Goal: Communication & Community: Share content

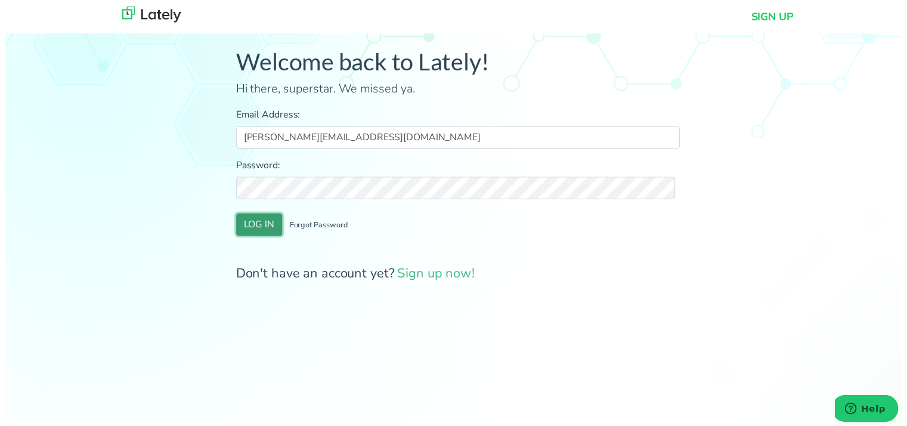
click at [259, 222] on button "LOG IN" at bounding box center [257, 227] width 46 height 23
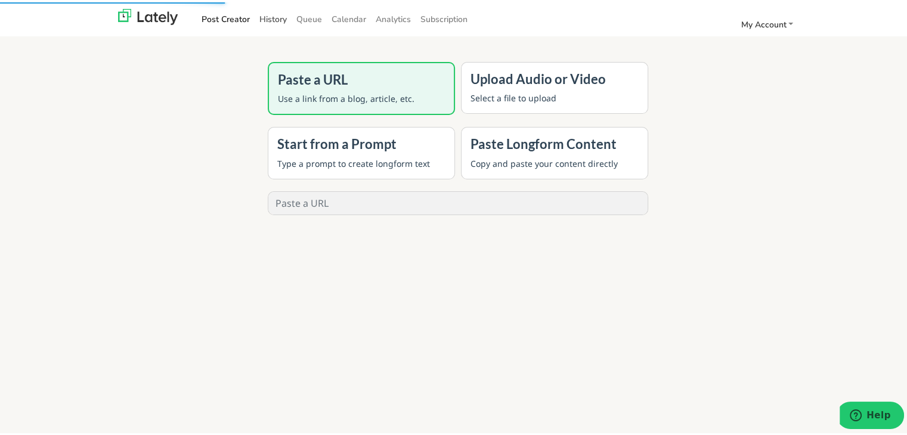
click at [275, 11] on link "History" at bounding box center [273, 17] width 37 height 20
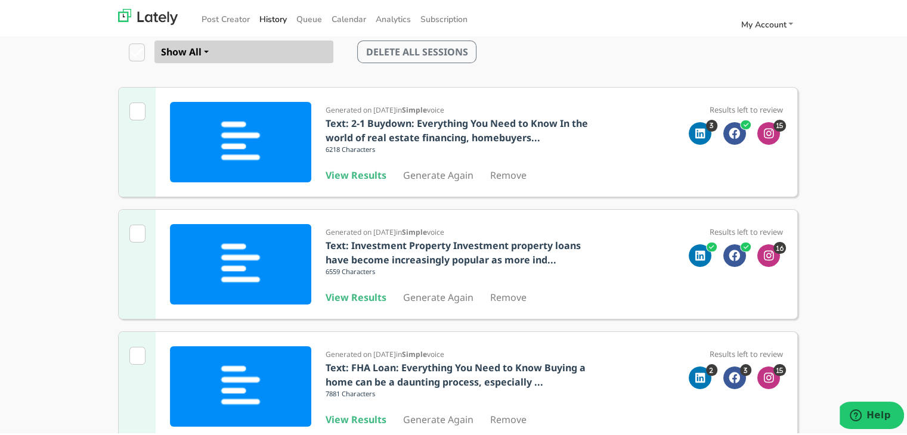
scroll to position [179, 0]
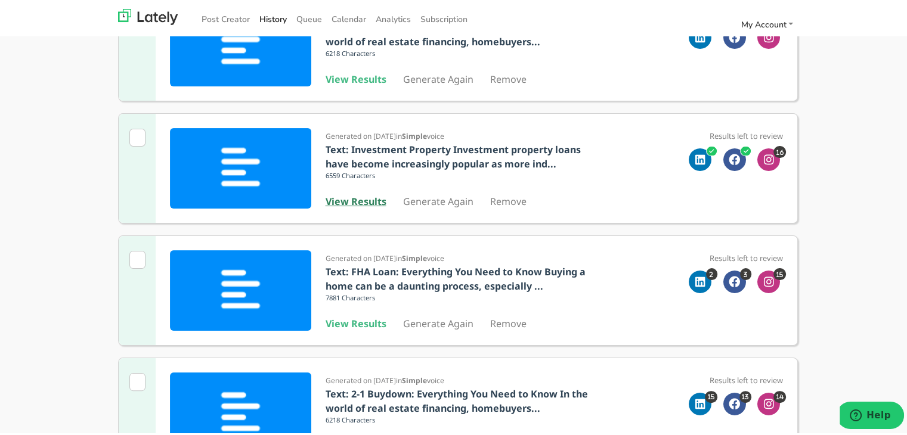
click at [348, 203] on b "View Results" at bounding box center [355, 199] width 61 height 13
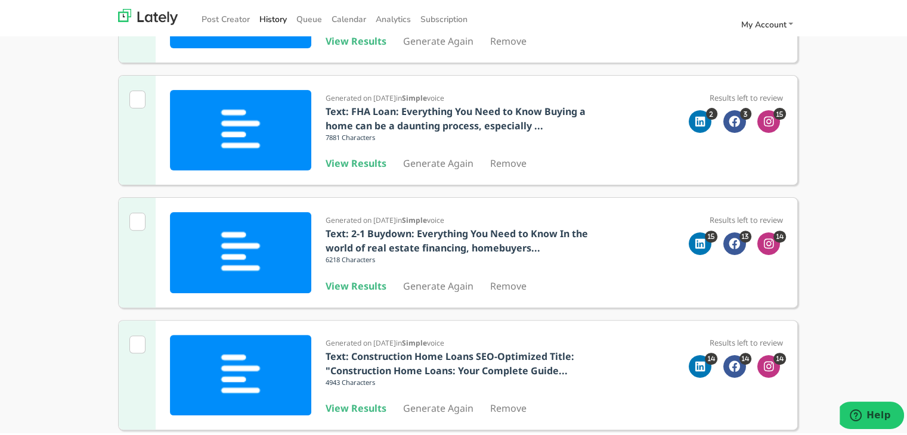
scroll to position [358, 0]
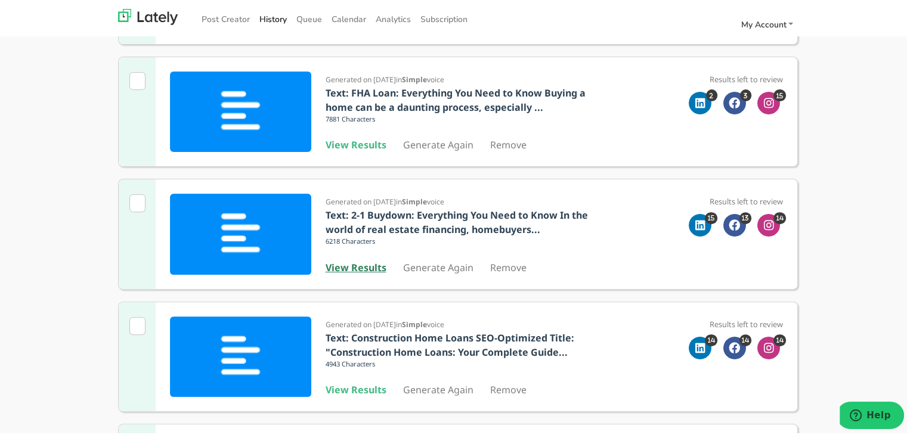
click at [359, 263] on b "View Results" at bounding box center [355, 265] width 61 height 13
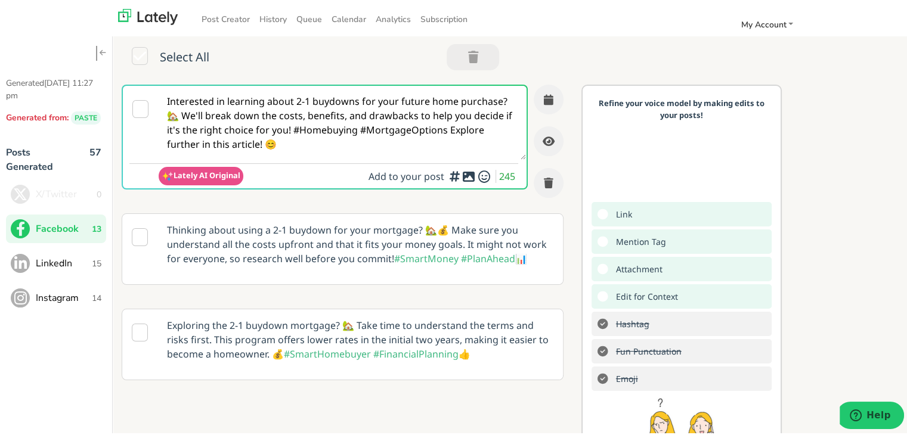
click at [88, 255] on span "LinkedIn" at bounding box center [64, 261] width 56 height 14
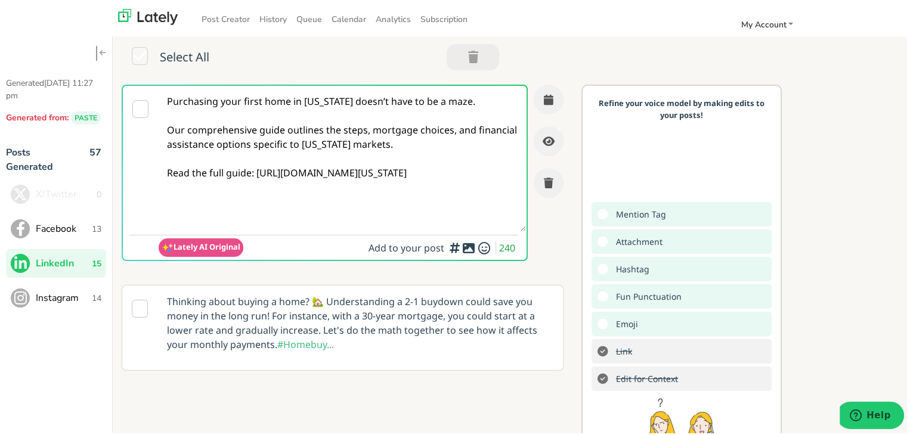
click at [352, 116] on textarea "Purchasing your first home in [US_STATE] doesn’t have to be a maze. Our compreh…" at bounding box center [342, 155] width 367 height 145
click at [541, 97] on button "button" at bounding box center [549, 97] width 30 height 30
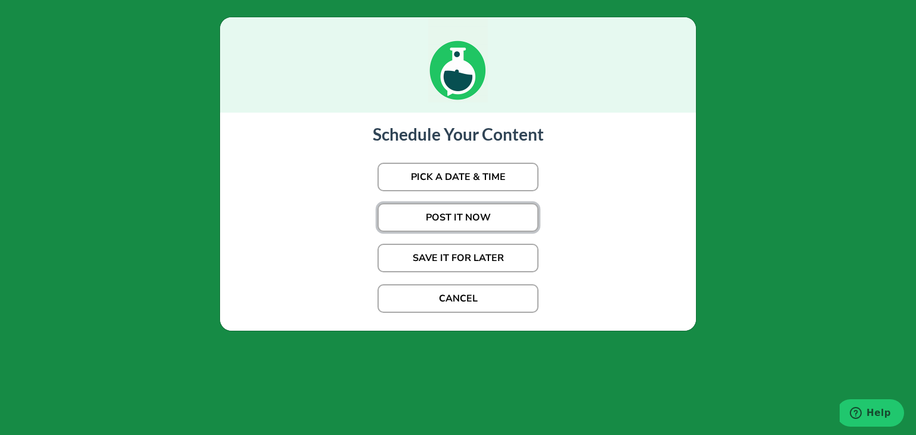
click at [482, 217] on button "POST IT NOW" at bounding box center [457, 217] width 161 height 29
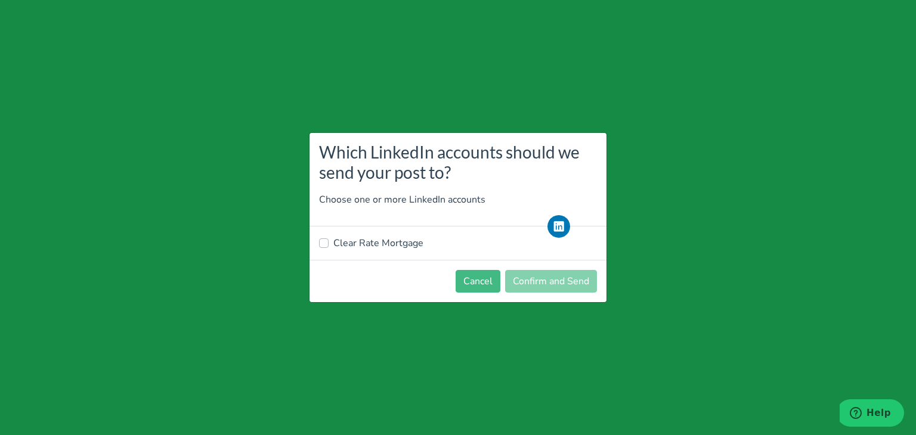
click at [386, 244] on label "Clear Rate Mortgage" at bounding box center [378, 243] width 90 height 14
click at [328, 244] on input "Clear Rate Mortgage" at bounding box center [324, 242] width 10 height 12
checkbox input "true"
click at [552, 288] on button "Confirm and Send" at bounding box center [551, 281] width 92 height 23
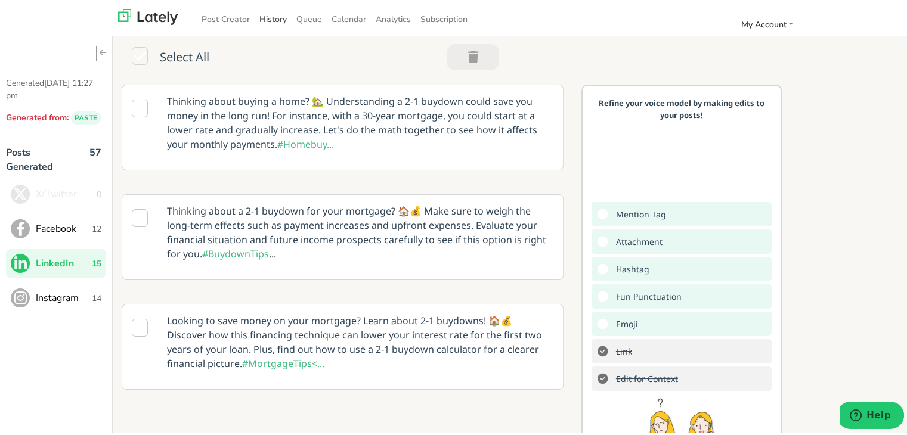
click at [273, 19] on link "History" at bounding box center [273, 17] width 37 height 20
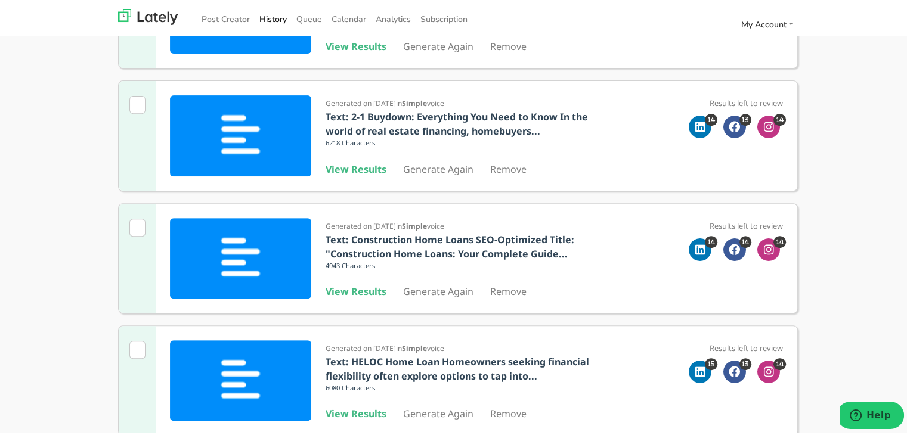
scroll to position [477, 0]
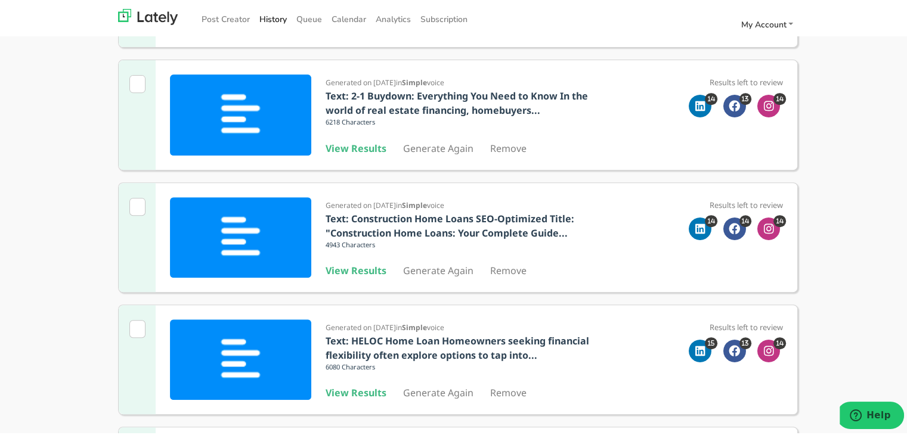
click at [371, 259] on div "Generated on [DATE] in Simple voice Text: Construction Home Loans SEO-Optimized…" at bounding box center [460, 235] width 271 height 80
click at [365, 265] on b "View Results" at bounding box center [355, 268] width 61 height 13
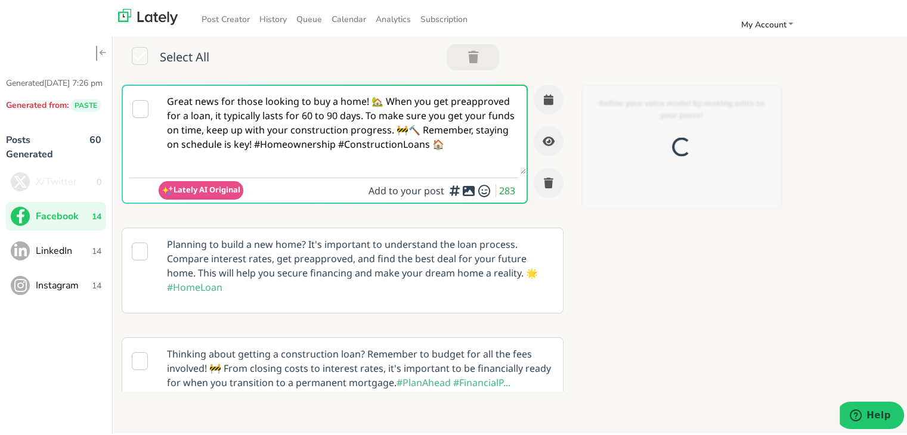
click at [72, 256] on span "LinkedIn" at bounding box center [64, 248] width 56 height 14
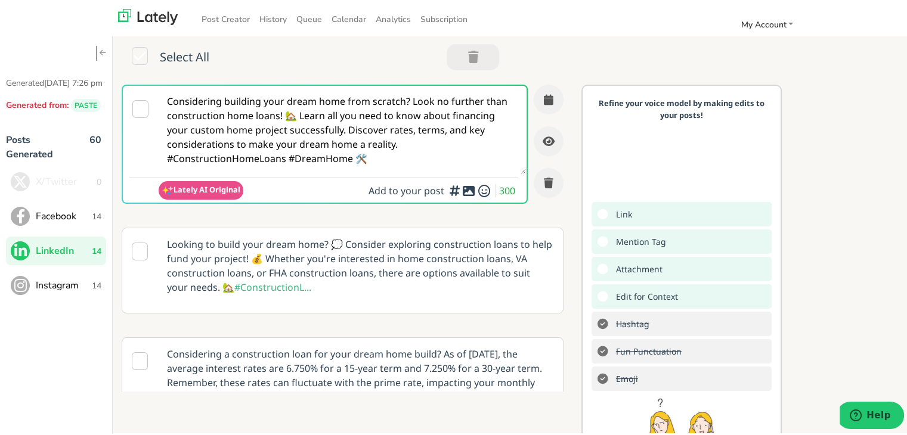
paste textarea "Thinking about your first home in [US_STATE]? This guide covers the essentials …"
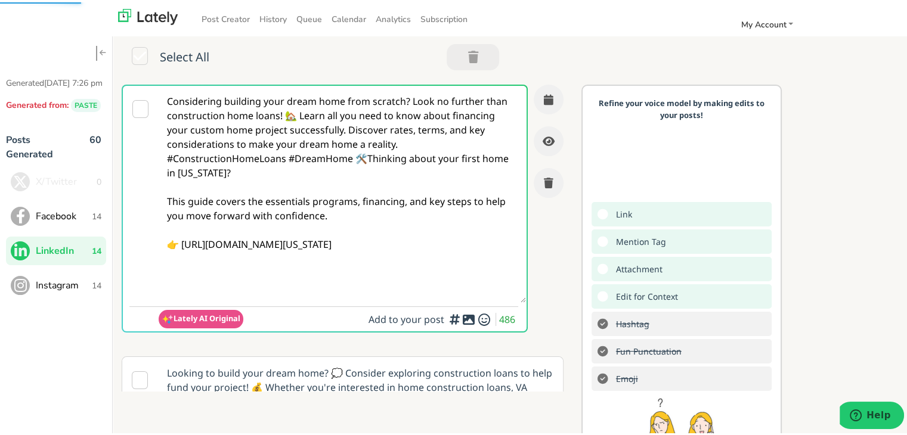
paste textarea
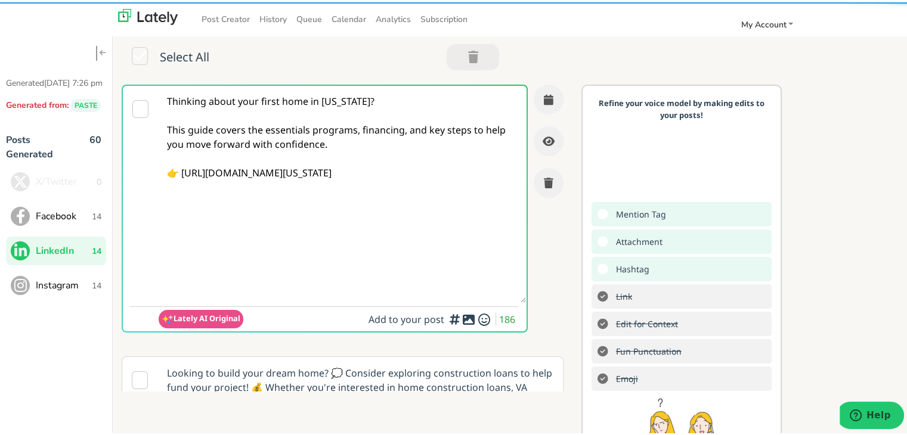
click at [351, 280] on textarea "Thinking about your first home in [US_STATE]? This guide covers the essentials …" at bounding box center [342, 191] width 367 height 217
type textarea "Thinking about your first home in [US_STATE]? This guide covers the essentials …"
click at [539, 91] on button "button" at bounding box center [549, 97] width 30 height 30
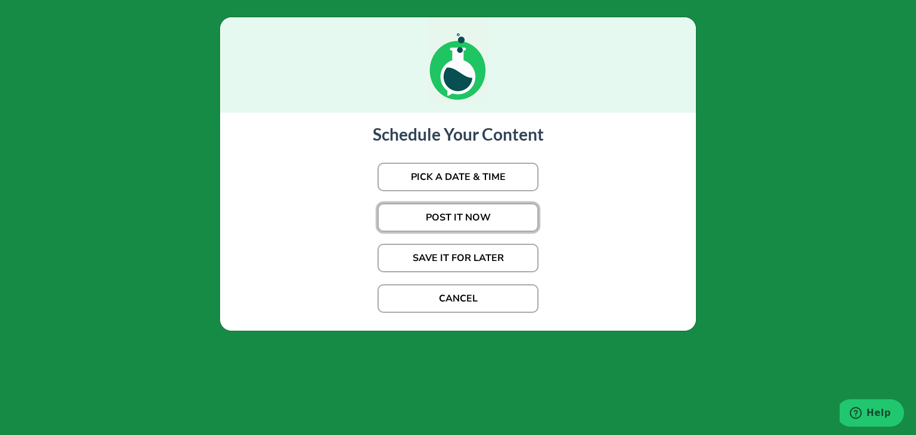
click at [463, 212] on button "POST IT NOW" at bounding box center [457, 217] width 161 height 29
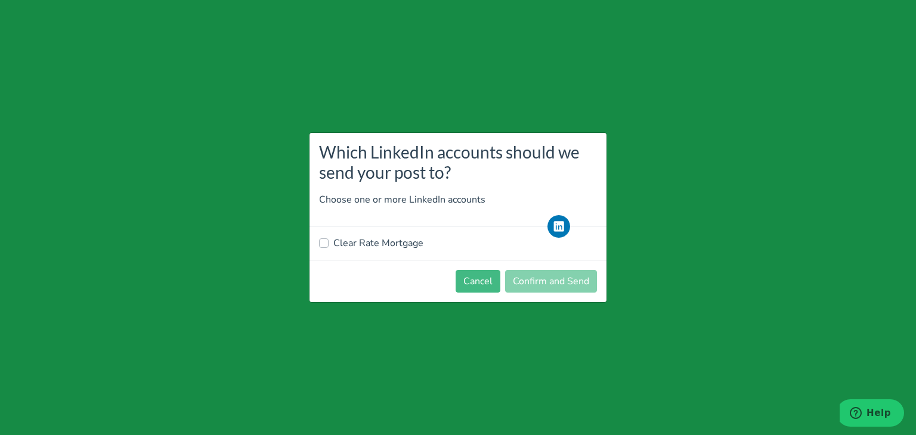
click at [389, 247] on label "Clear Rate Mortgage" at bounding box center [378, 243] width 90 height 14
click at [328, 247] on input "Clear Rate Mortgage" at bounding box center [324, 242] width 10 height 12
checkbox input "true"
click at [519, 280] on button "Confirm and Send" at bounding box center [551, 281] width 92 height 23
